Goal: Complete application form

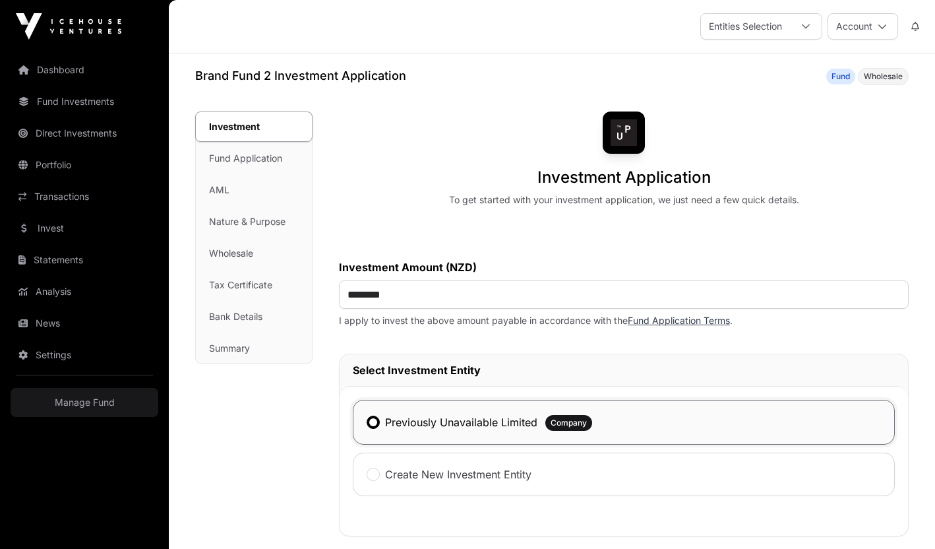
scroll to position [189, 0]
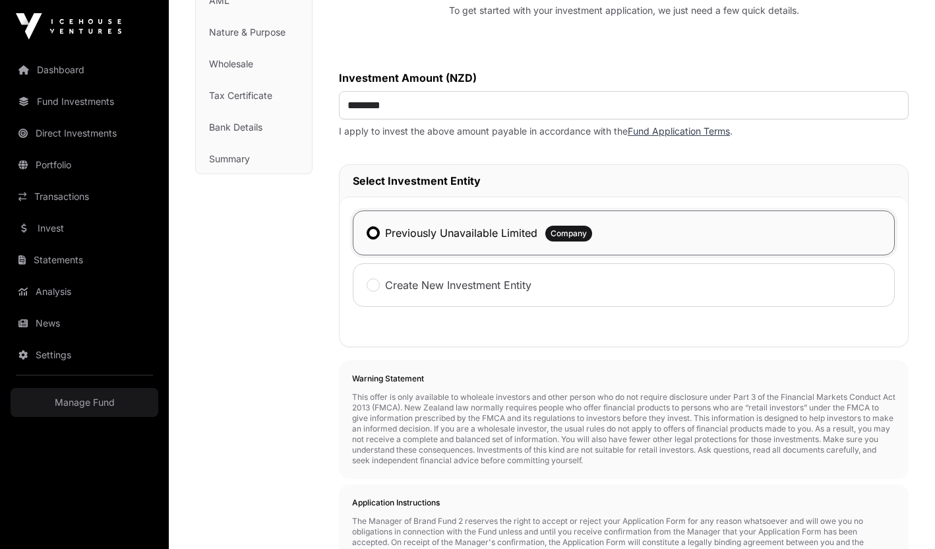
click at [385, 239] on label "Previously Unavailable Limited" at bounding box center [461, 233] width 152 height 16
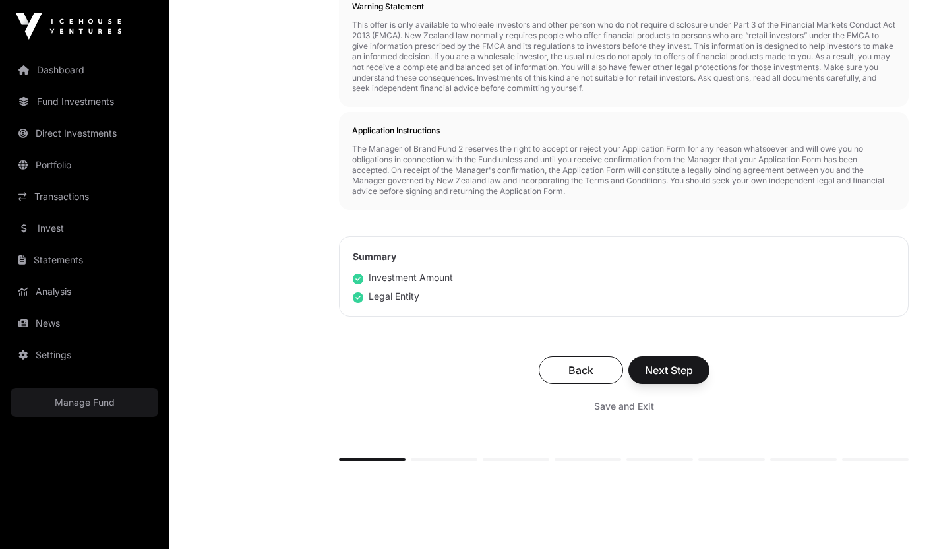
scroll to position [583, 0]
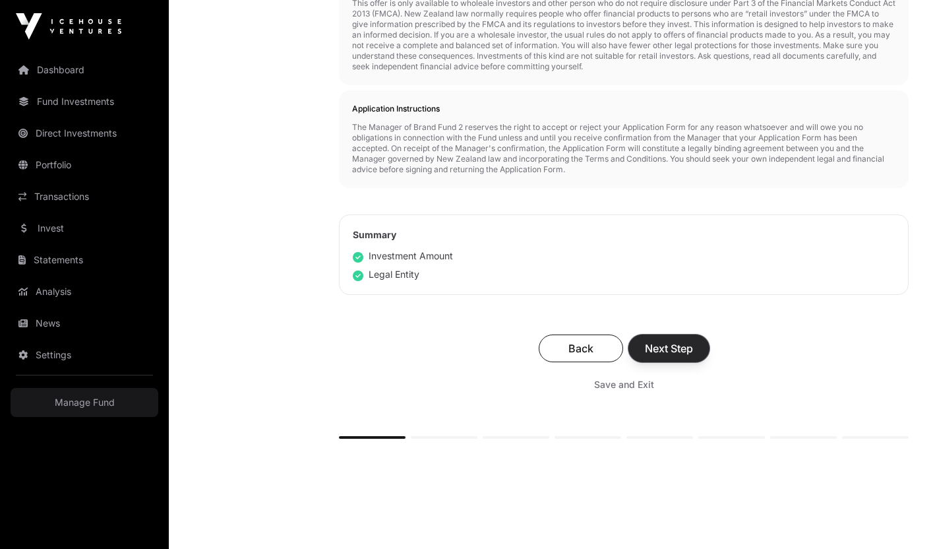
click at [690, 360] on button "Next Step" at bounding box center [669, 348] width 81 height 28
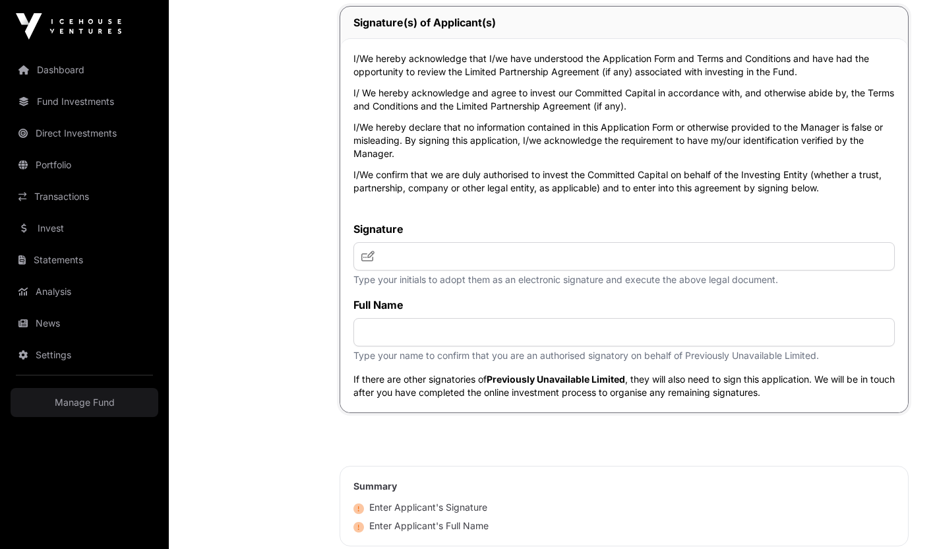
scroll to position [5762, 0]
click at [459, 270] on input "text" at bounding box center [624, 255] width 541 height 28
type input "***"
click at [422, 346] on input "text" at bounding box center [624, 331] width 541 height 28
type input "*"
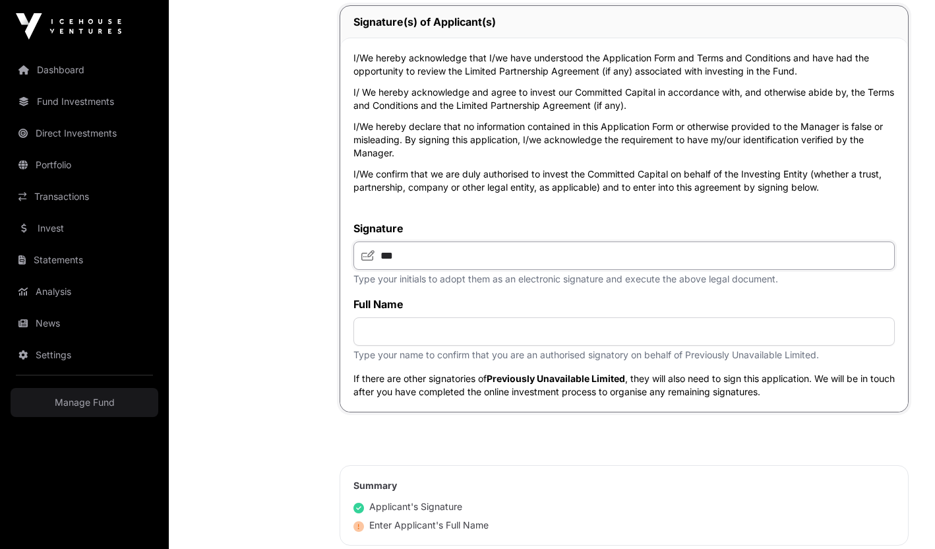
click at [399, 270] on input "***" at bounding box center [624, 255] width 541 height 28
type input "*"
type input "***"
click at [400, 346] on input "text" at bounding box center [624, 331] width 541 height 28
type input "*"
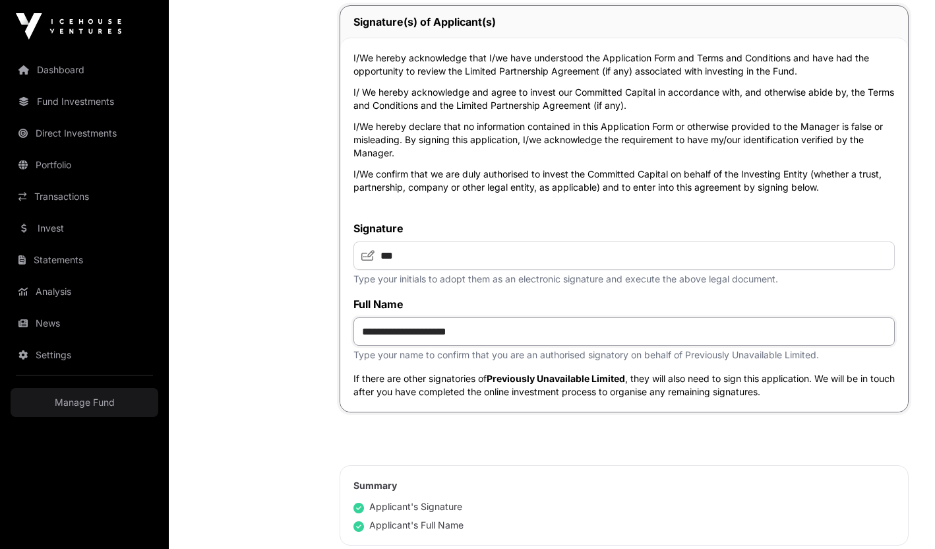
type input "**********"
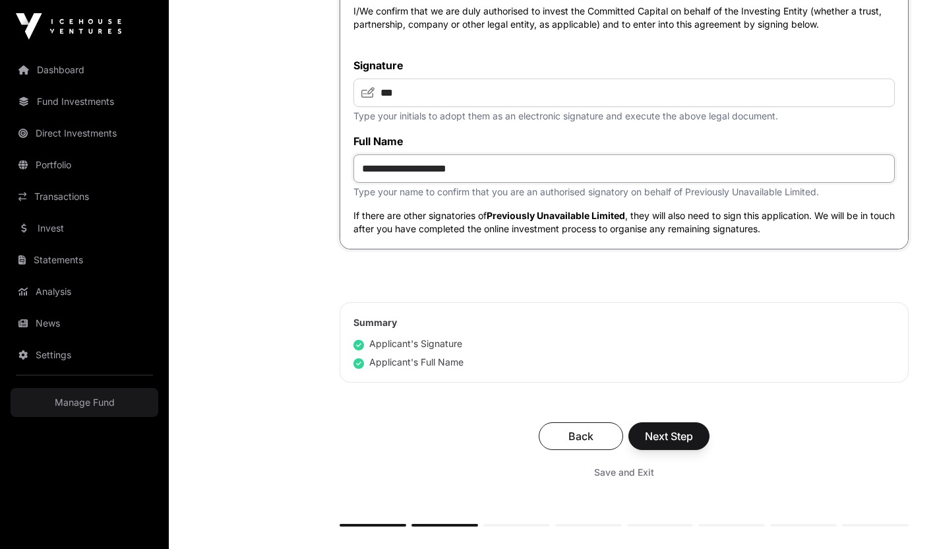
scroll to position [5925, 0]
click at [669, 443] on span "Next Step" at bounding box center [669, 435] width 48 height 16
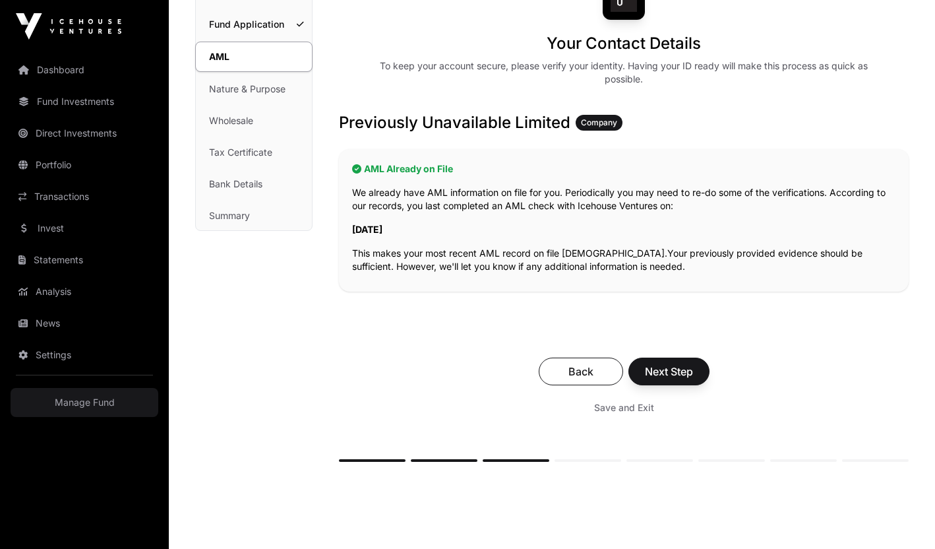
scroll to position [146, 0]
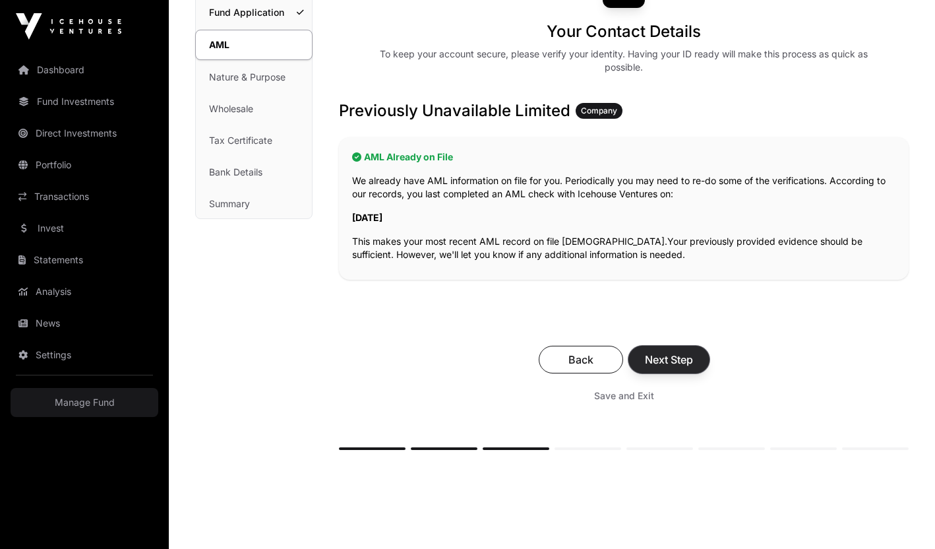
click at [665, 363] on span "Next Step" at bounding box center [669, 360] width 48 height 16
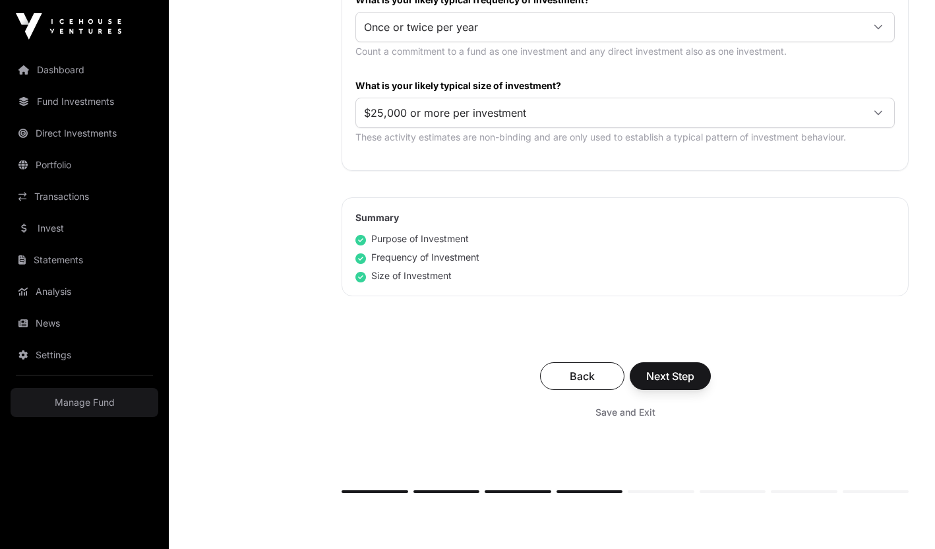
scroll to position [741, 0]
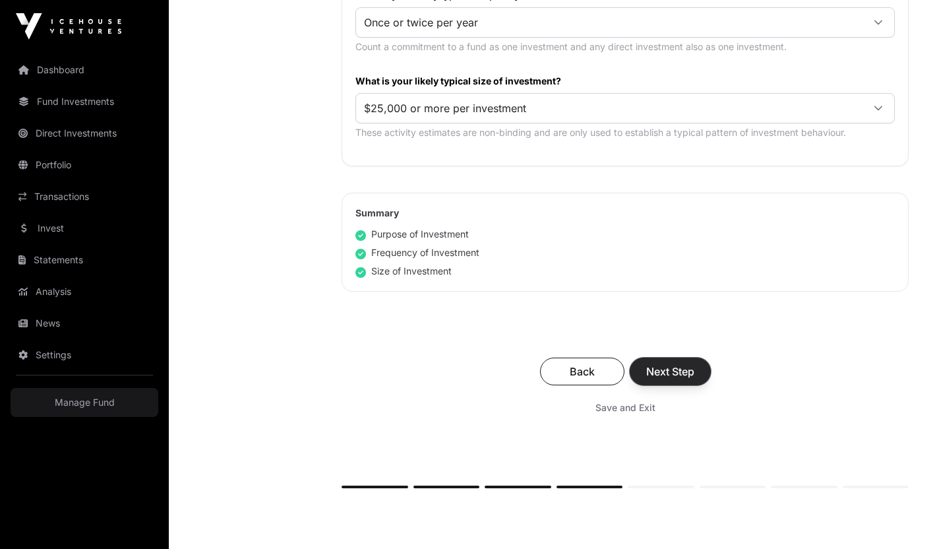
click at [664, 368] on span "Next Step" at bounding box center [670, 371] width 48 height 16
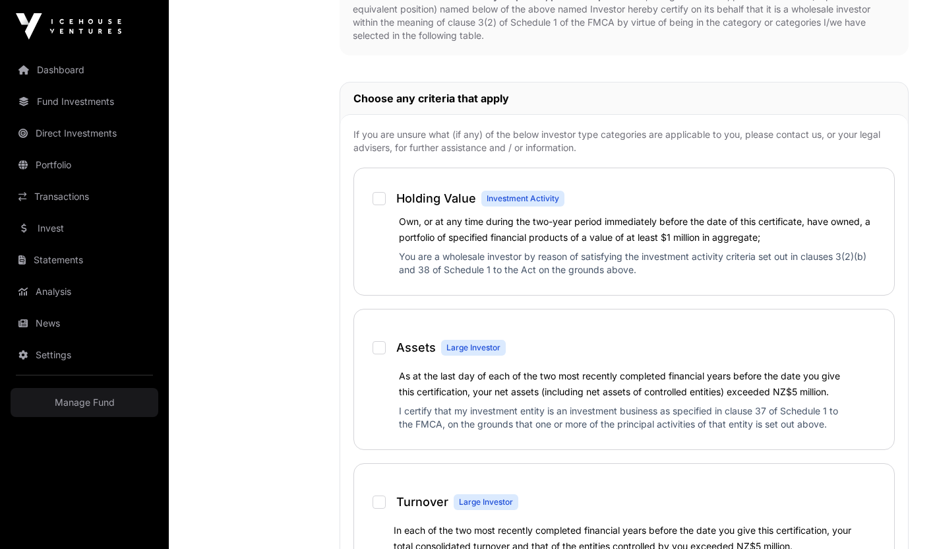
scroll to position [894, 0]
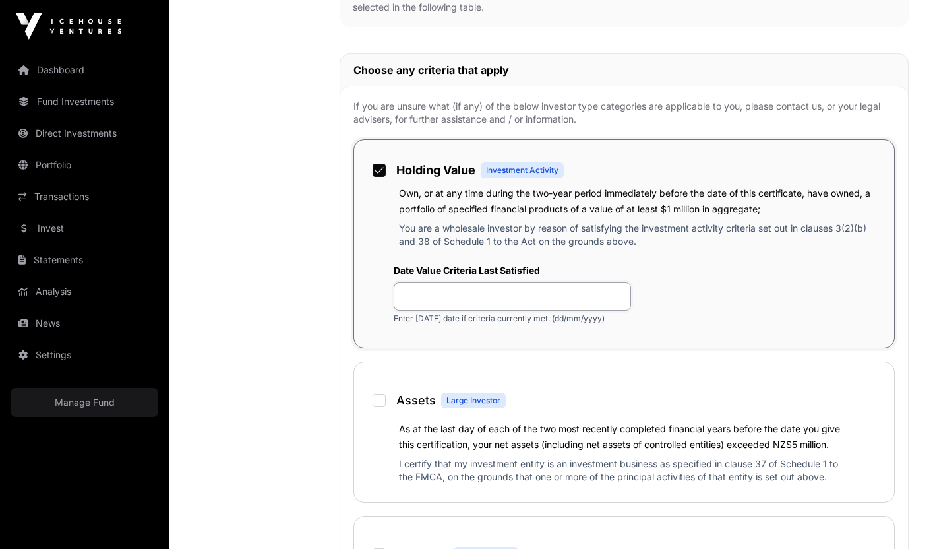
click at [429, 292] on input "text" at bounding box center [512, 296] width 237 height 28
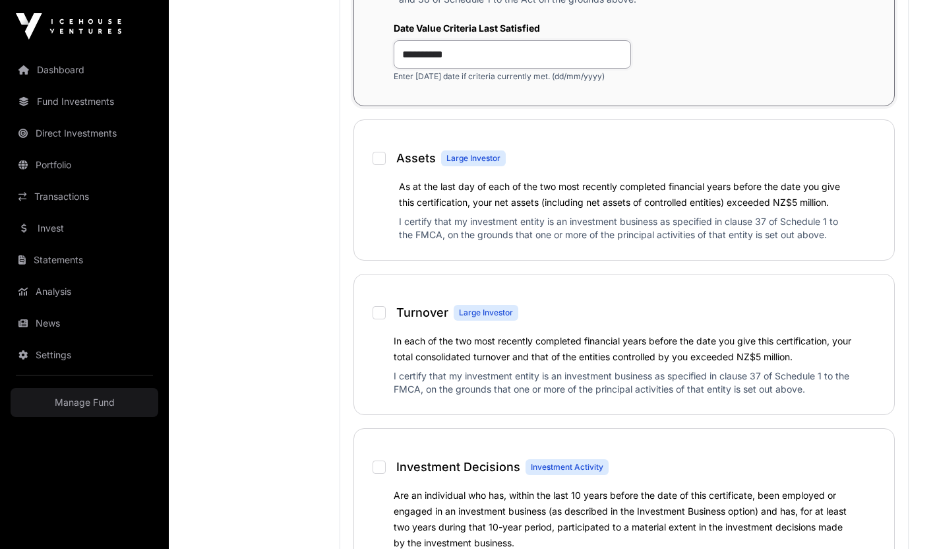
scroll to position [1140, 0]
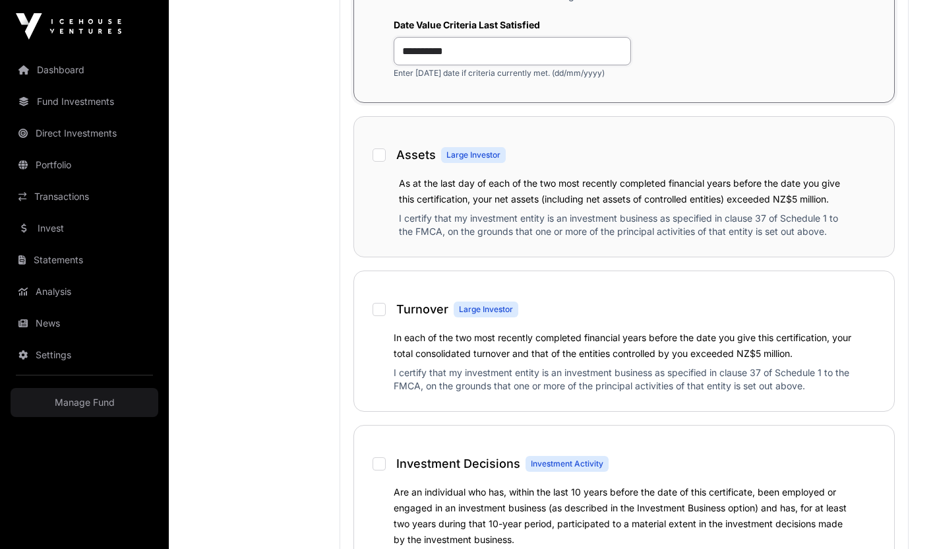
type input "**********"
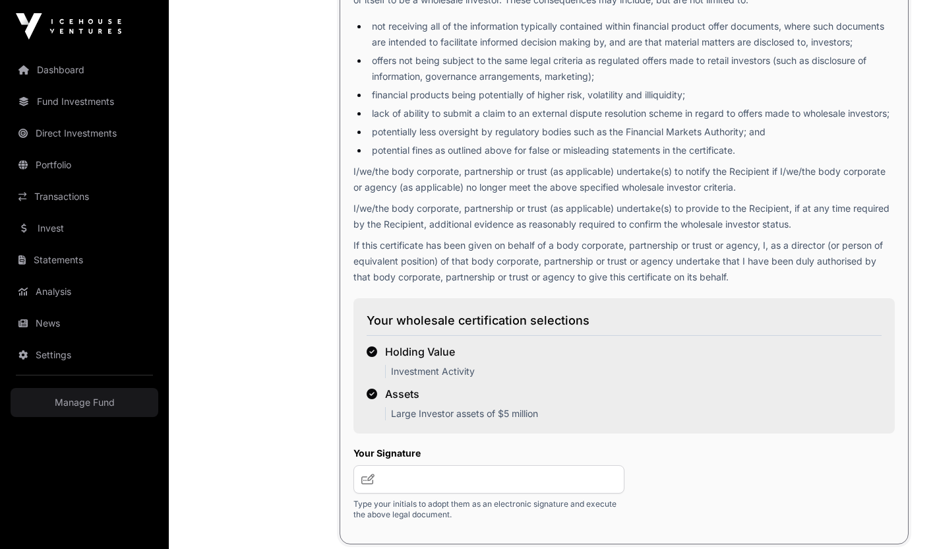
scroll to position [2443, 0]
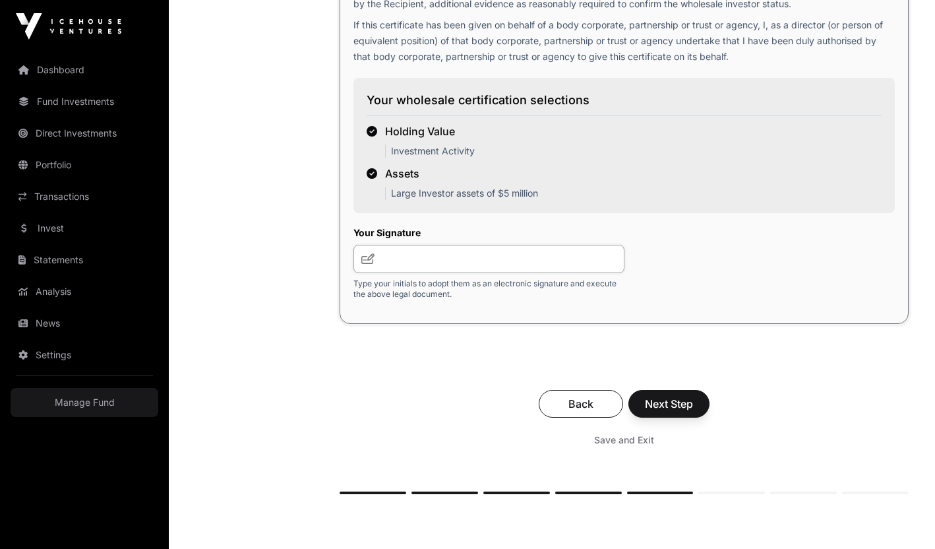
click at [405, 273] on input "text" at bounding box center [489, 259] width 271 height 28
type input "***"
click at [698, 416] on button "Next Step" at bounding box center [669, 404] width 81 height 28
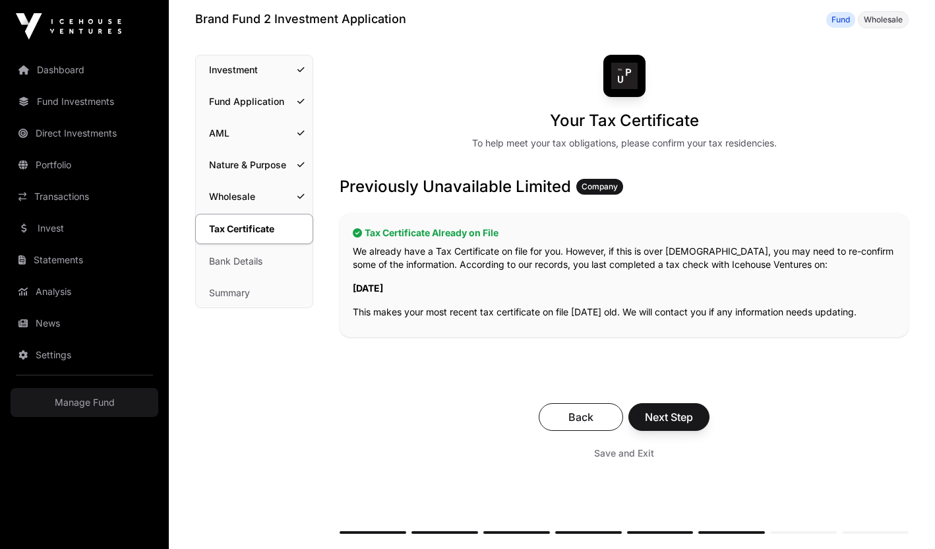
scroll to position [76, 0]
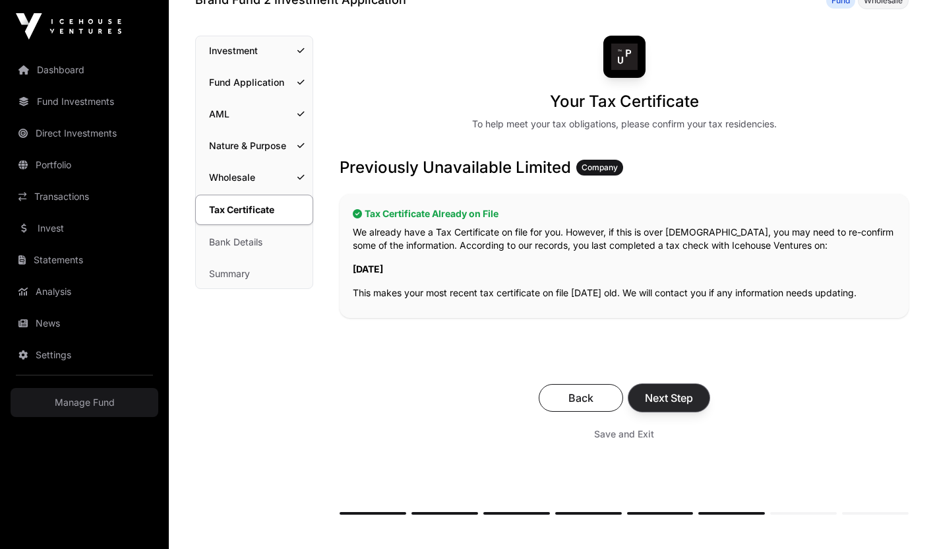
click at [674, 406] on button "Next Step" at bounding box center [669, 398] width 81 height 28
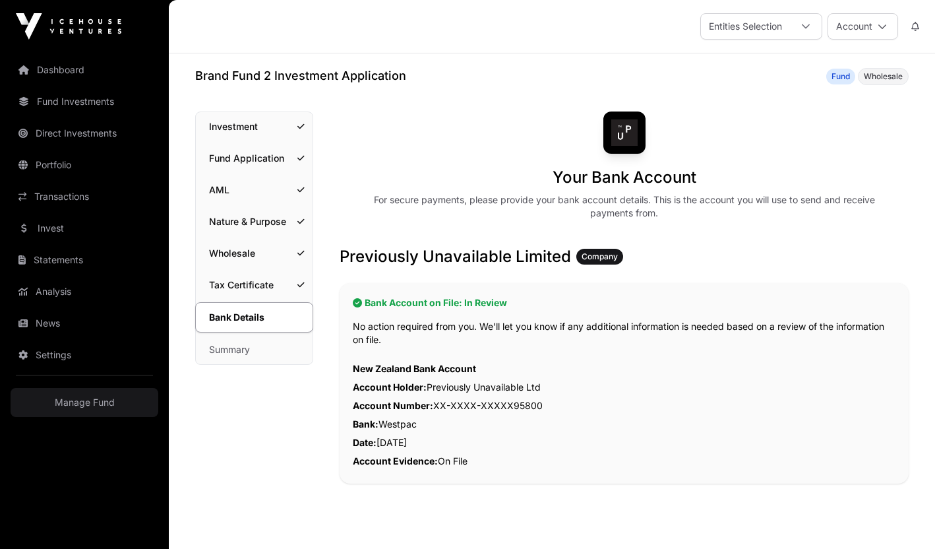
scroll to position [162, 0]
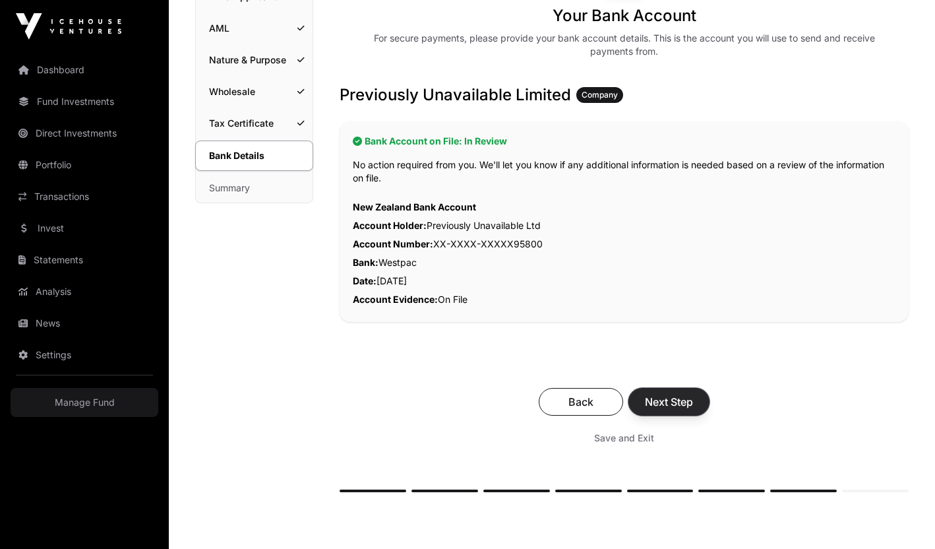
click at [681, 405] on span "Next Step" at bounding box center [669, 402] width 48 height 16
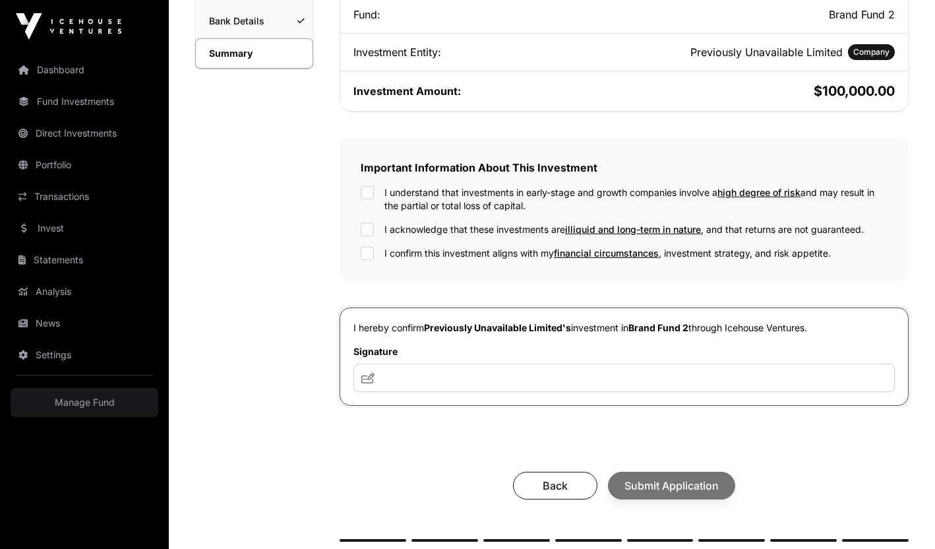
scroll to position [321, 0]
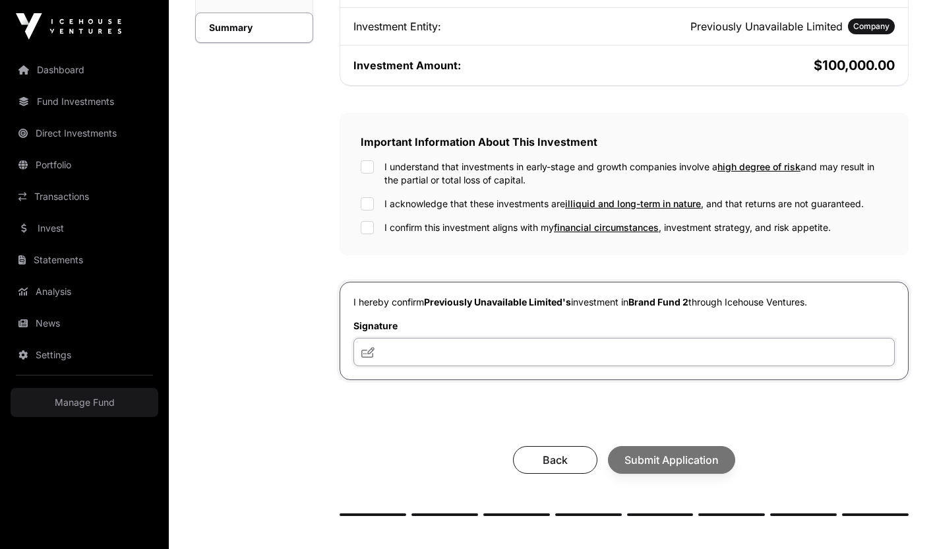
click at [424, 359] on input "text" at bounding box center [624, 352] width 541 height 28
type input "***"
click at [698, 459] on div "Back Submit Application" at bounding box center [624, 460] width 543 height 28
click at [370, 173] on div "I understand that investments in early-stage and growth companies involve a hig…" at bounding box center [624, 173] width 527 height 26
click at [367, 220] on div "I understand that investments in early-stage and growth companies involve a hig…" at bounding box center [624, 197] width 527 height 74
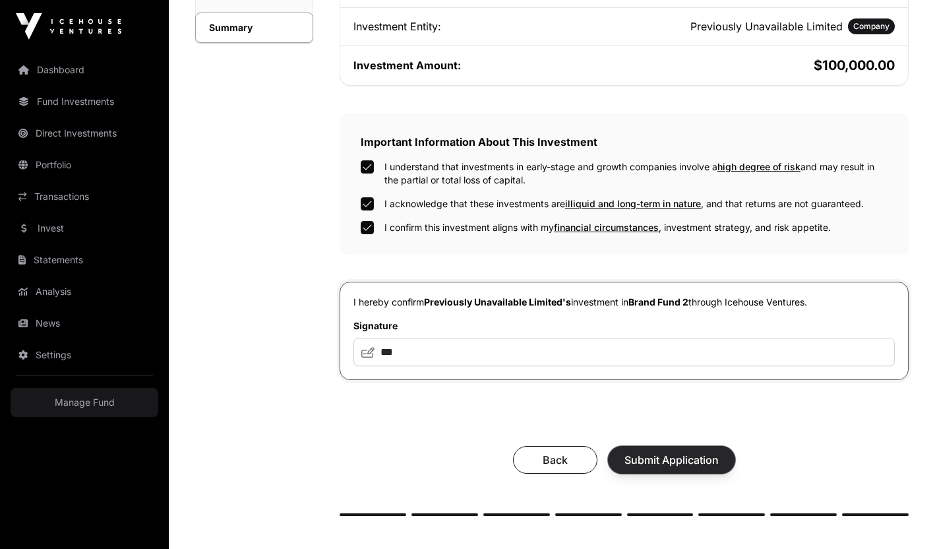
click at [695, 468] on span "Submit Application" at bounding box center [672, 460] width 94 height 16
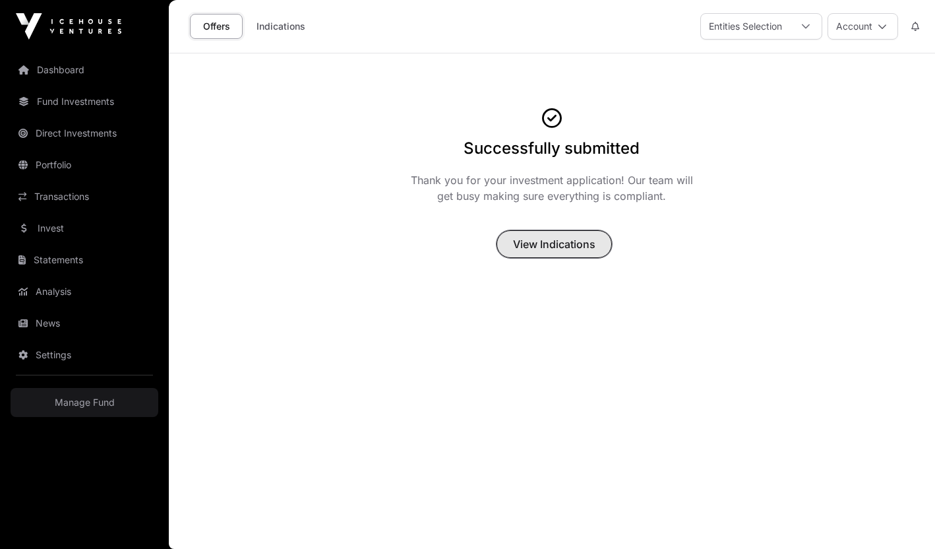
click at [563, 245] on span "View Indications" at bounding box center [554, 244] width 82 height 16
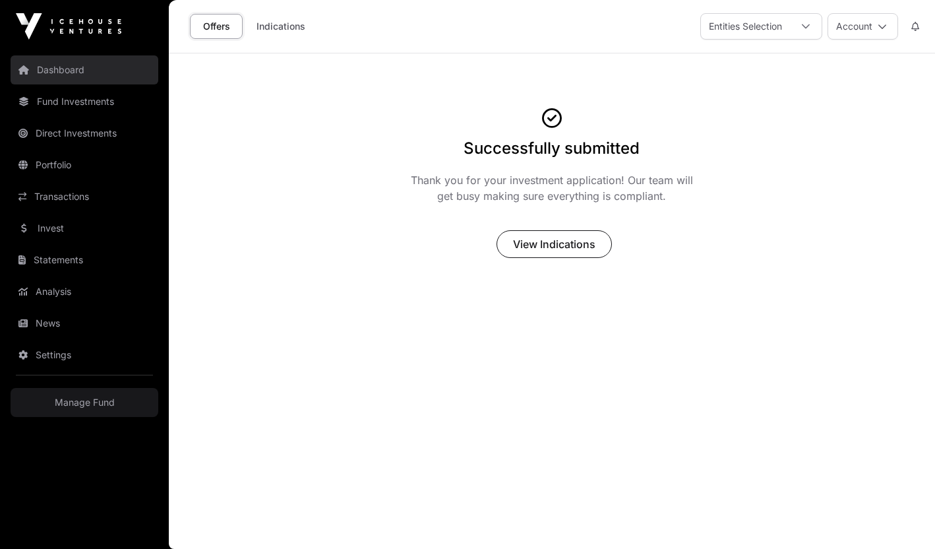
click at [80, 65] on link "Dashboard" at bounding box center [85, 69] width 148 height 29
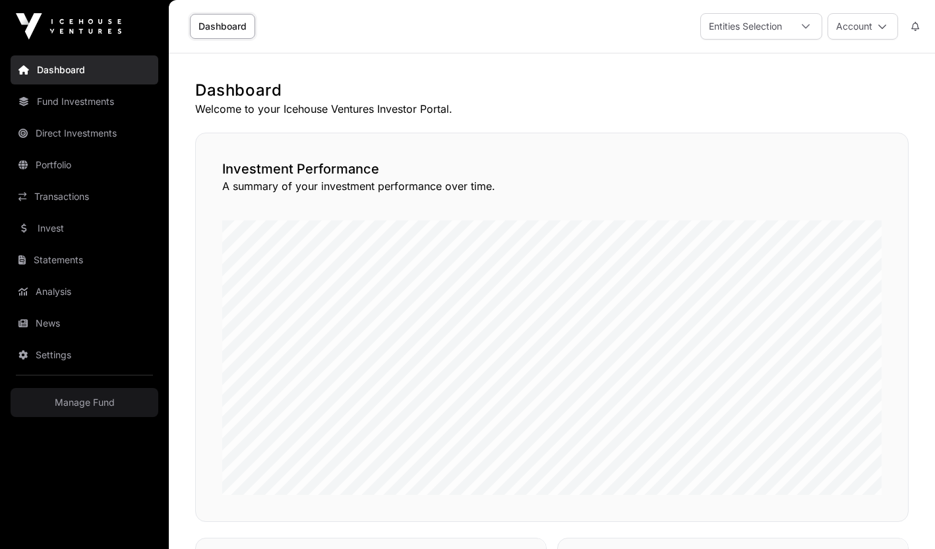
scroll to position [3, 0]
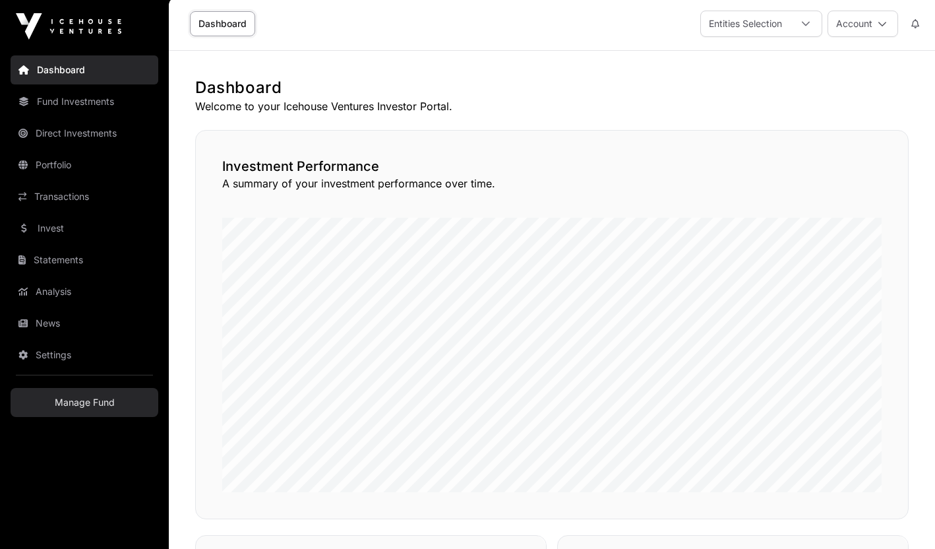
click at [73, 400] on link "Manage Fund" at bounding box center [85, 402] width 148 height 29
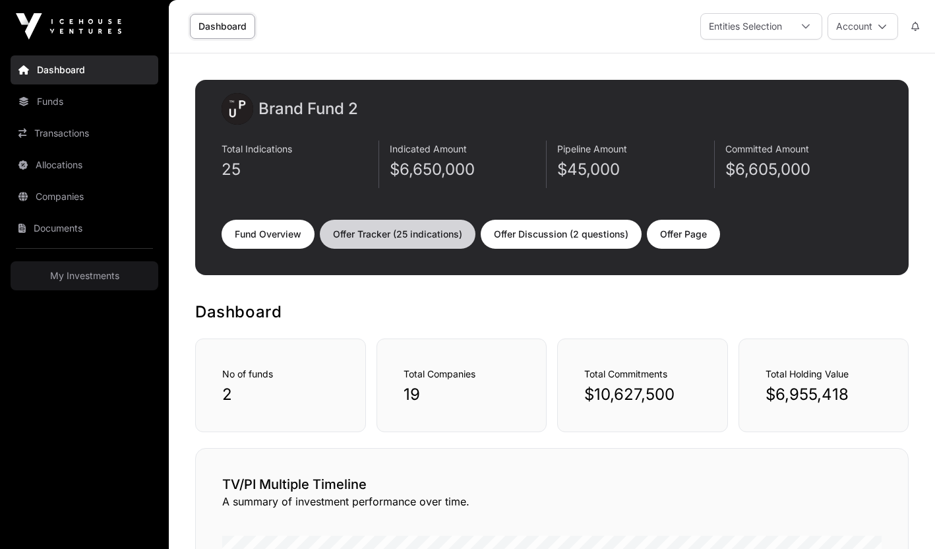
click at [395, 239] on link "Offer Tracker (25 indications)" at bounding box center [398, 234] width 156 height 29
select select "*"
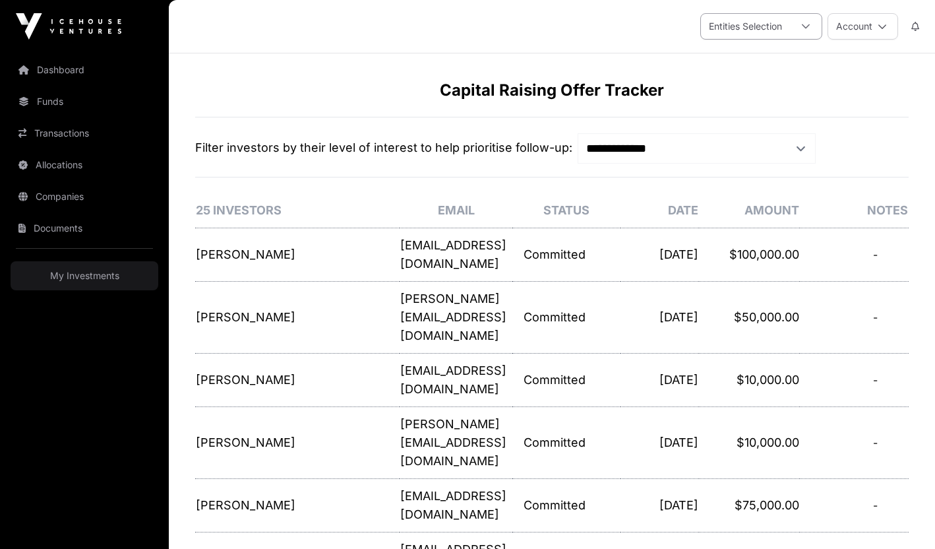
click at [788, 27] on div "Entities Selection" at bounding box center [745, 26] width 89 height 25
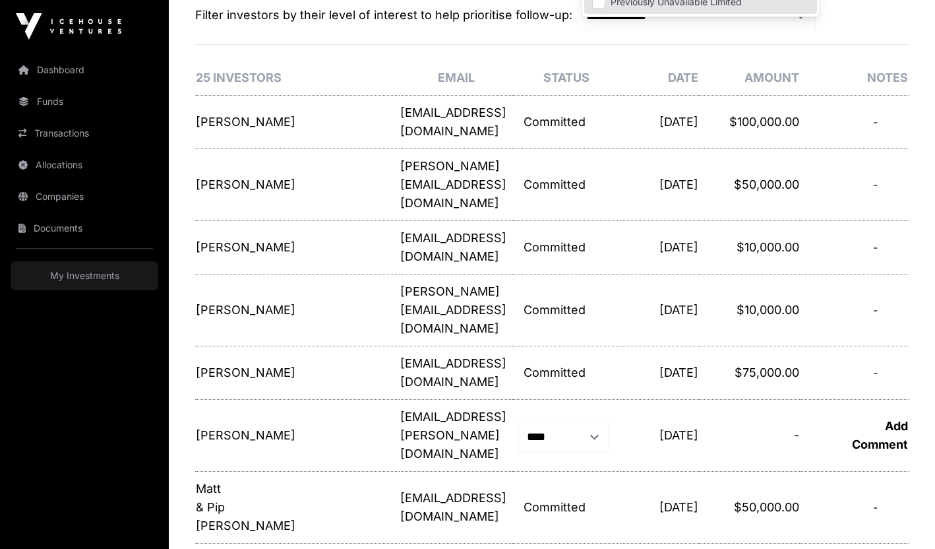
scroll to position [139, 0]
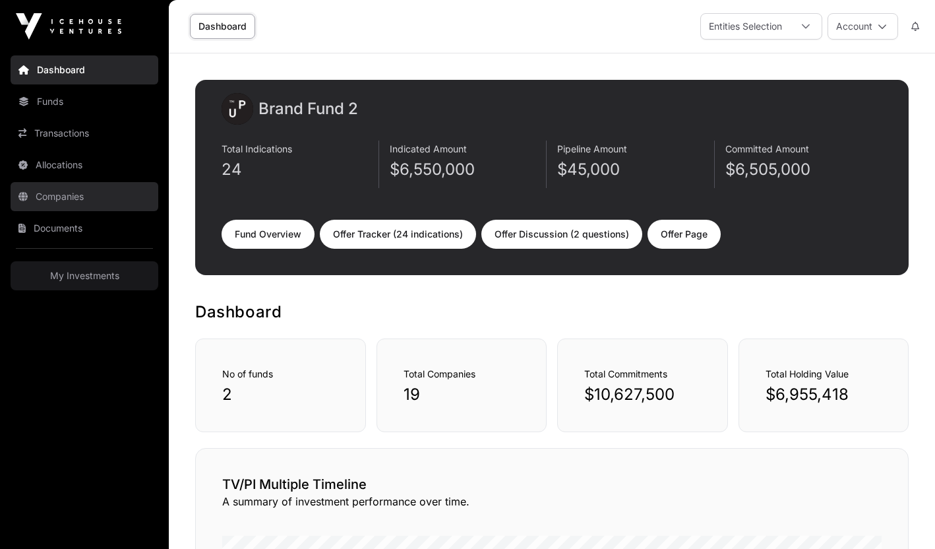
click at [59, 196] on link "Companies" at bounding box center [85, 196] width 148 height 29
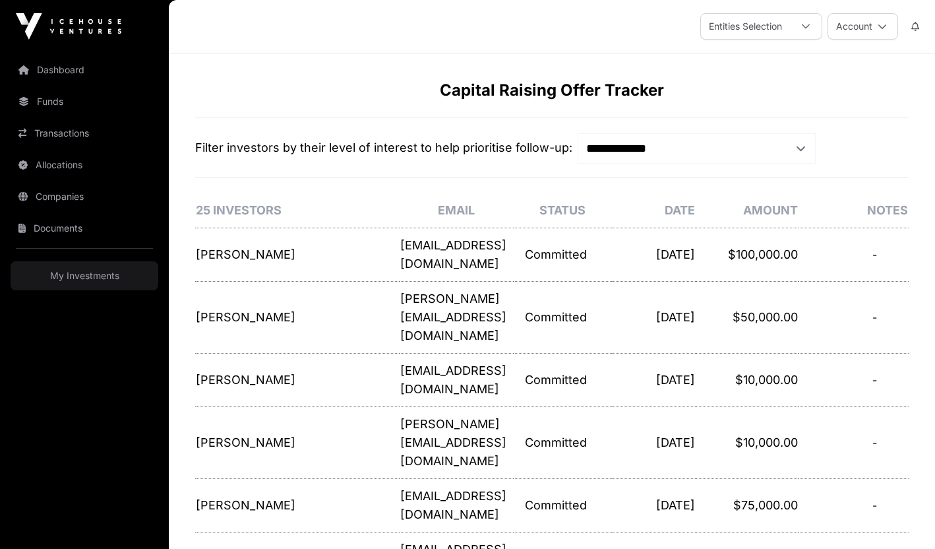
select select "*"
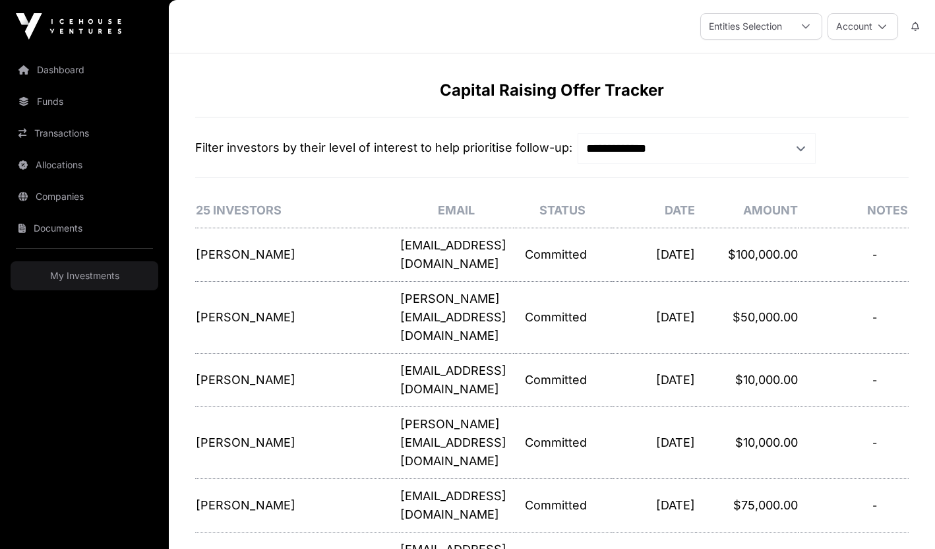
select select "*"
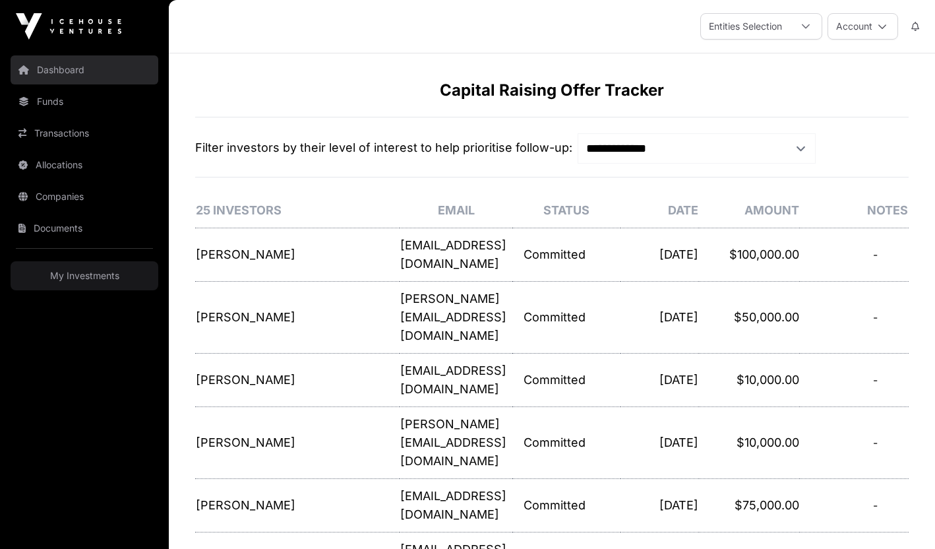
click at [53, 75] on link "Dashboard" at bounding box center [85, 69] width 148 height 29
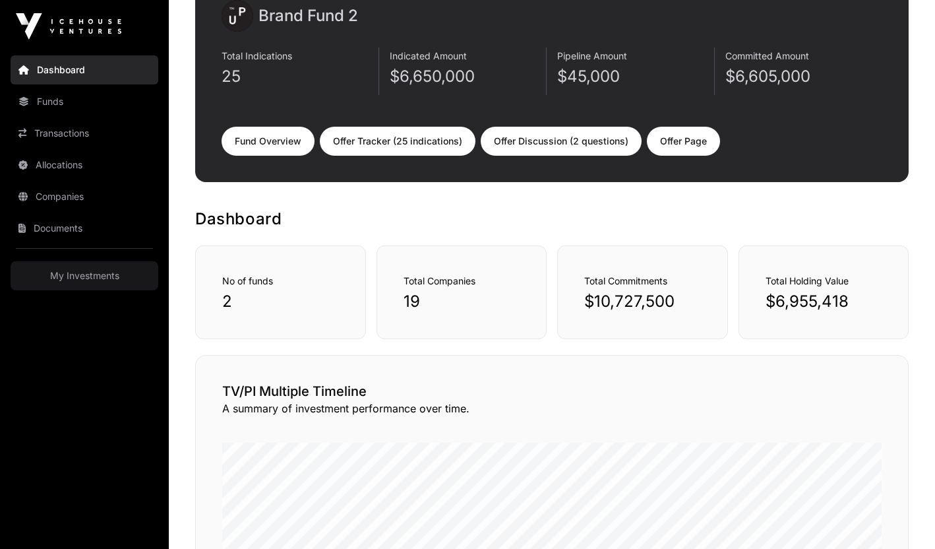
scroll to position [67, 0]
